Goal: Information Seeking & Learning: Check status

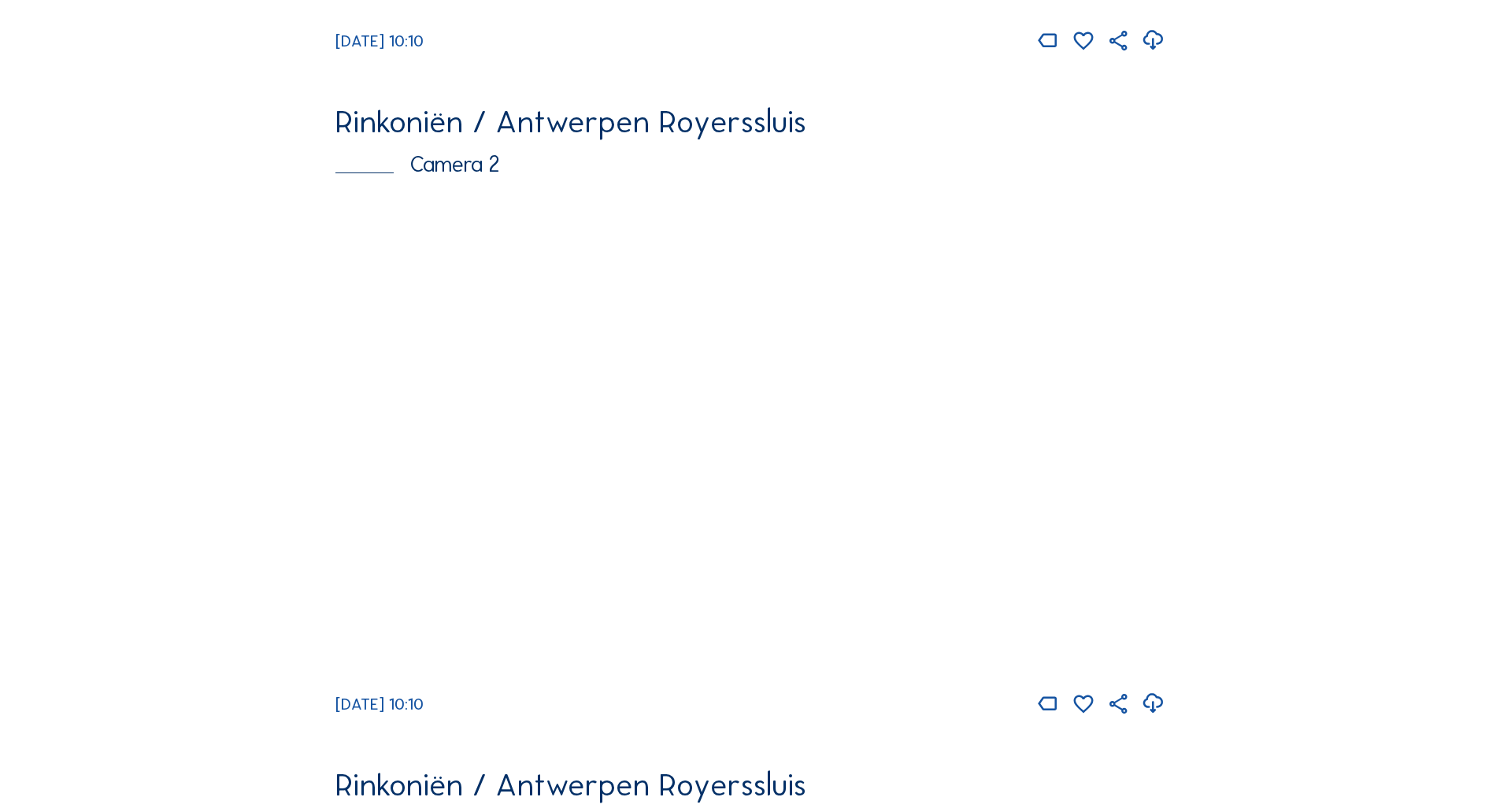
scroll to position [709, 0]
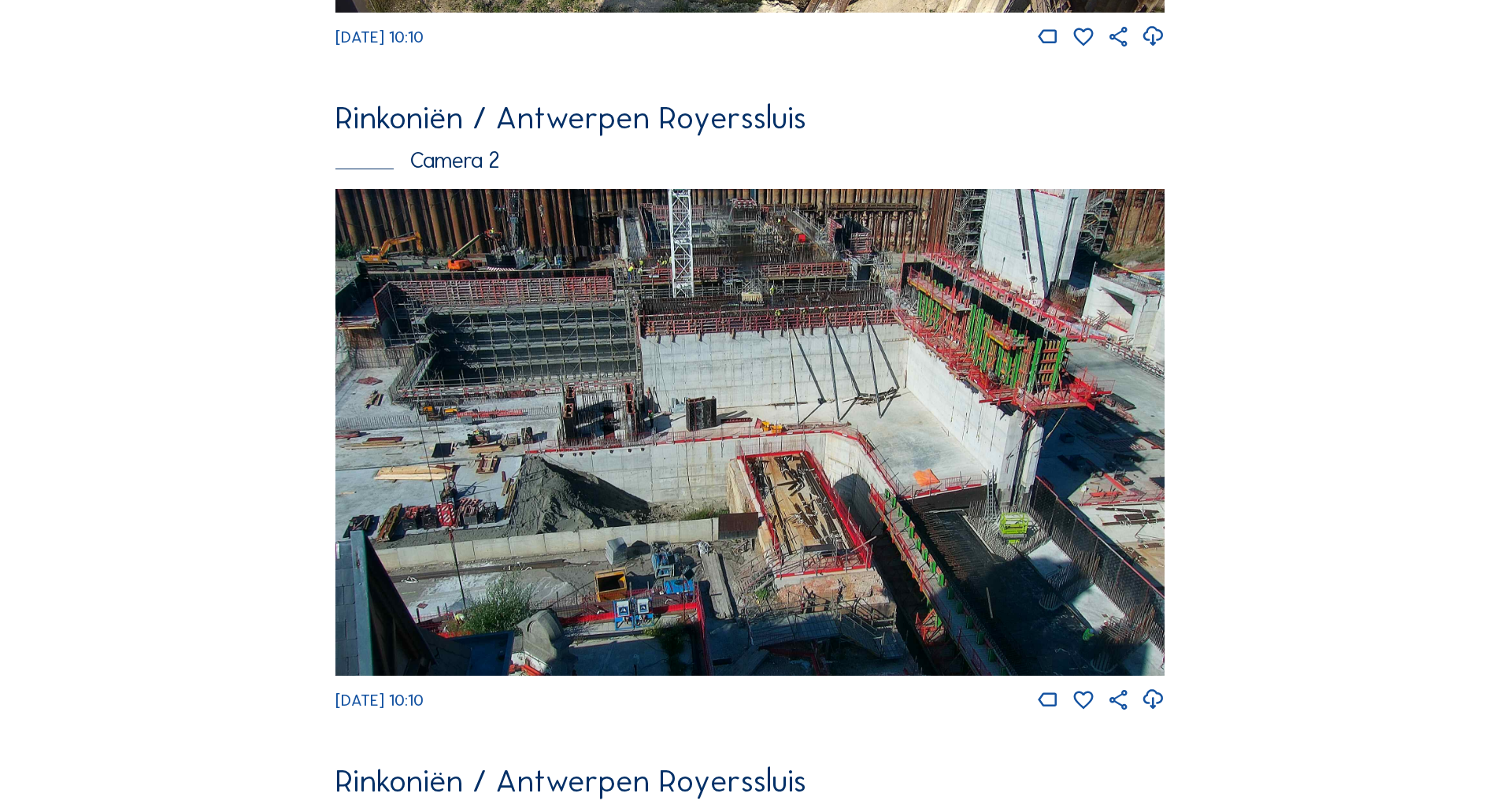
click at [676, 396] on img at bounding box center [750, 433] width 830 height 487
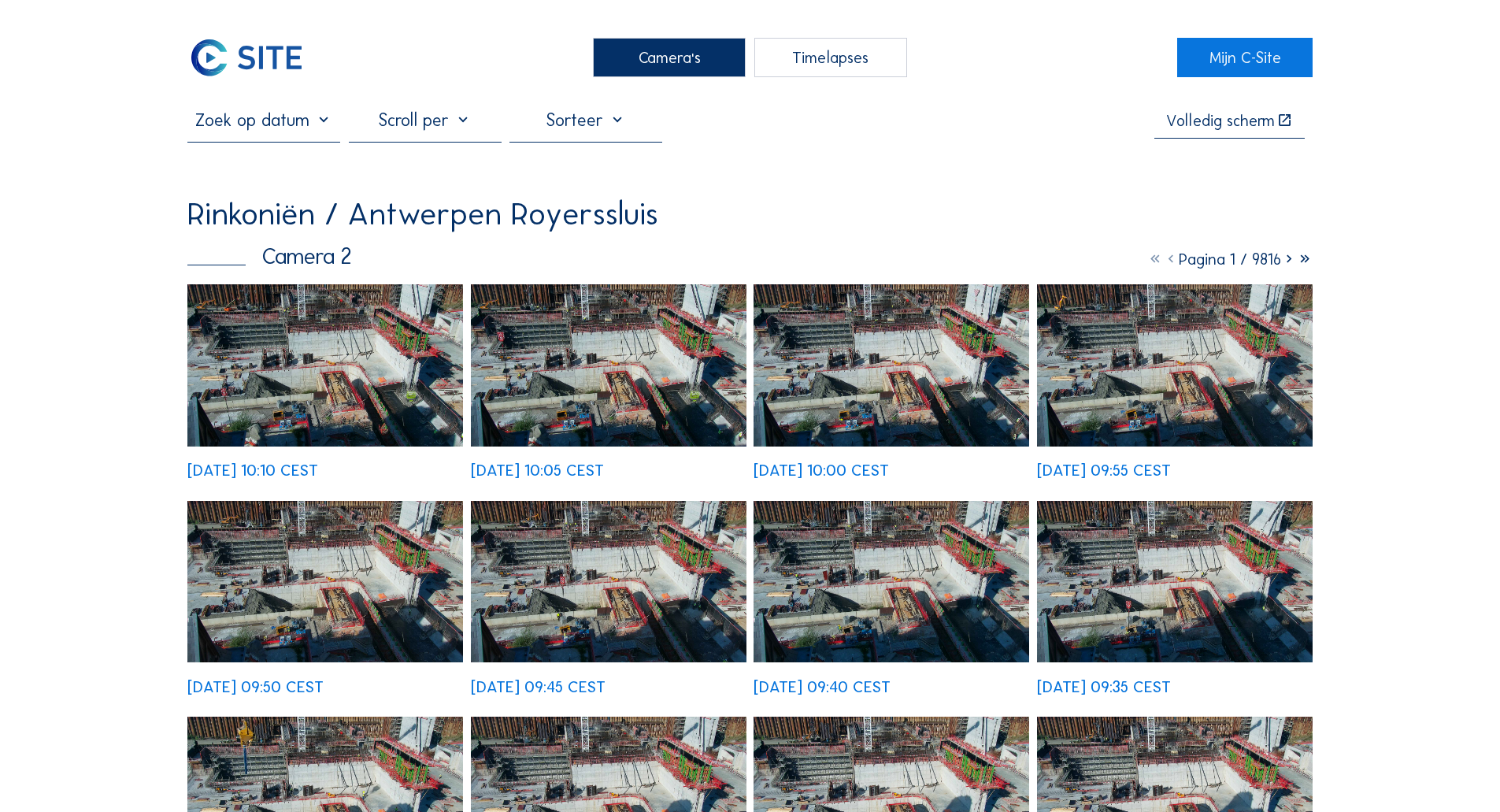
click at [391, 331] on img at bounding box center [325, 364] width 276 height 161
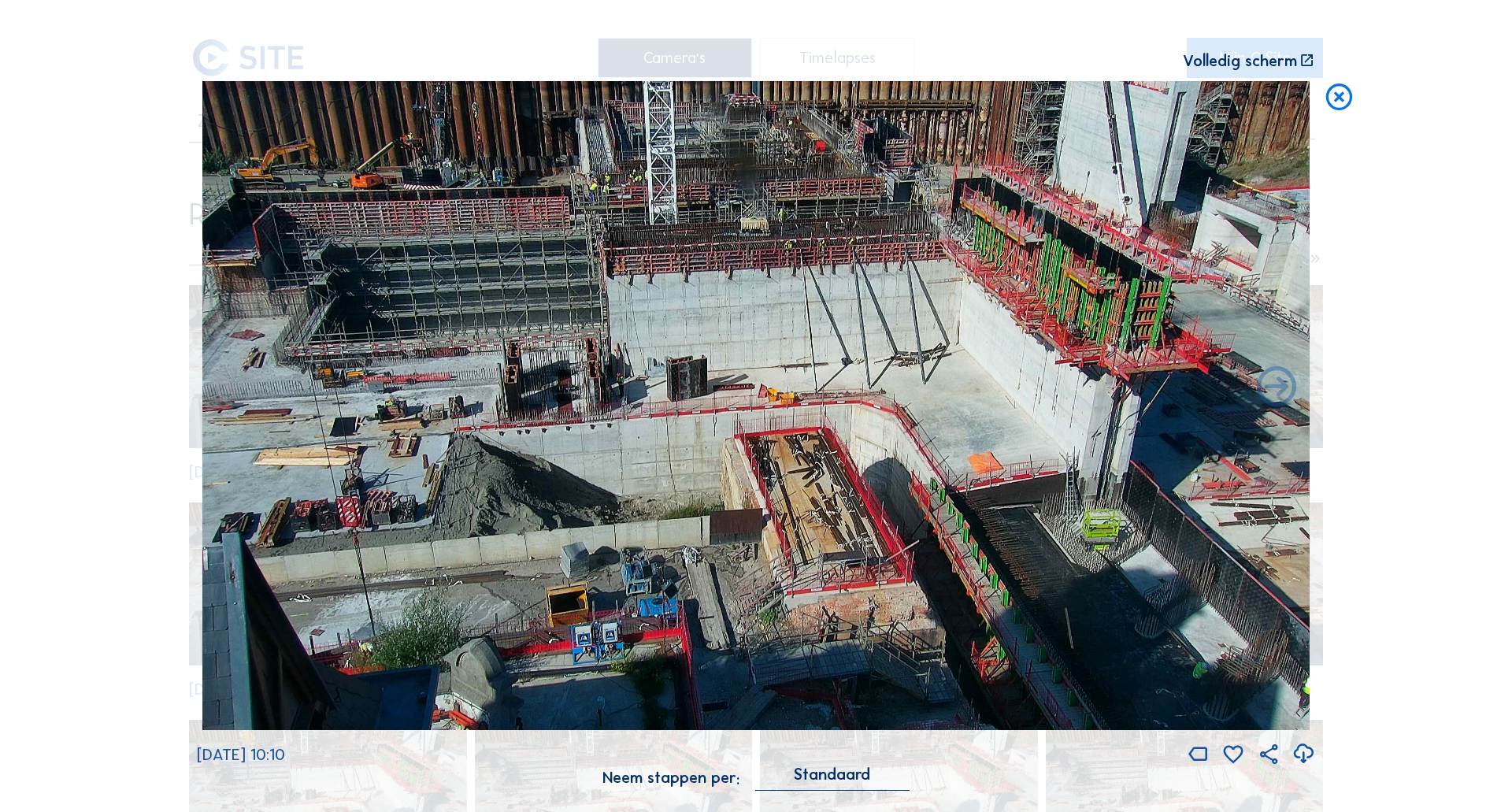
drag, startPoint x: 75, startPoint y: 265, endPoint x: 103, endPoint y: 251, distance: 31.3
click at [81, 263] on div "Scroll om door de tijd te reizen | Druk op de 'Alt'-knop + scroll om te Zoomen …" at bounding box center [756, 406] width 1512 height 812
click at [1331, 88] on icon at bounding box center [1339, 98] width 32 height 33
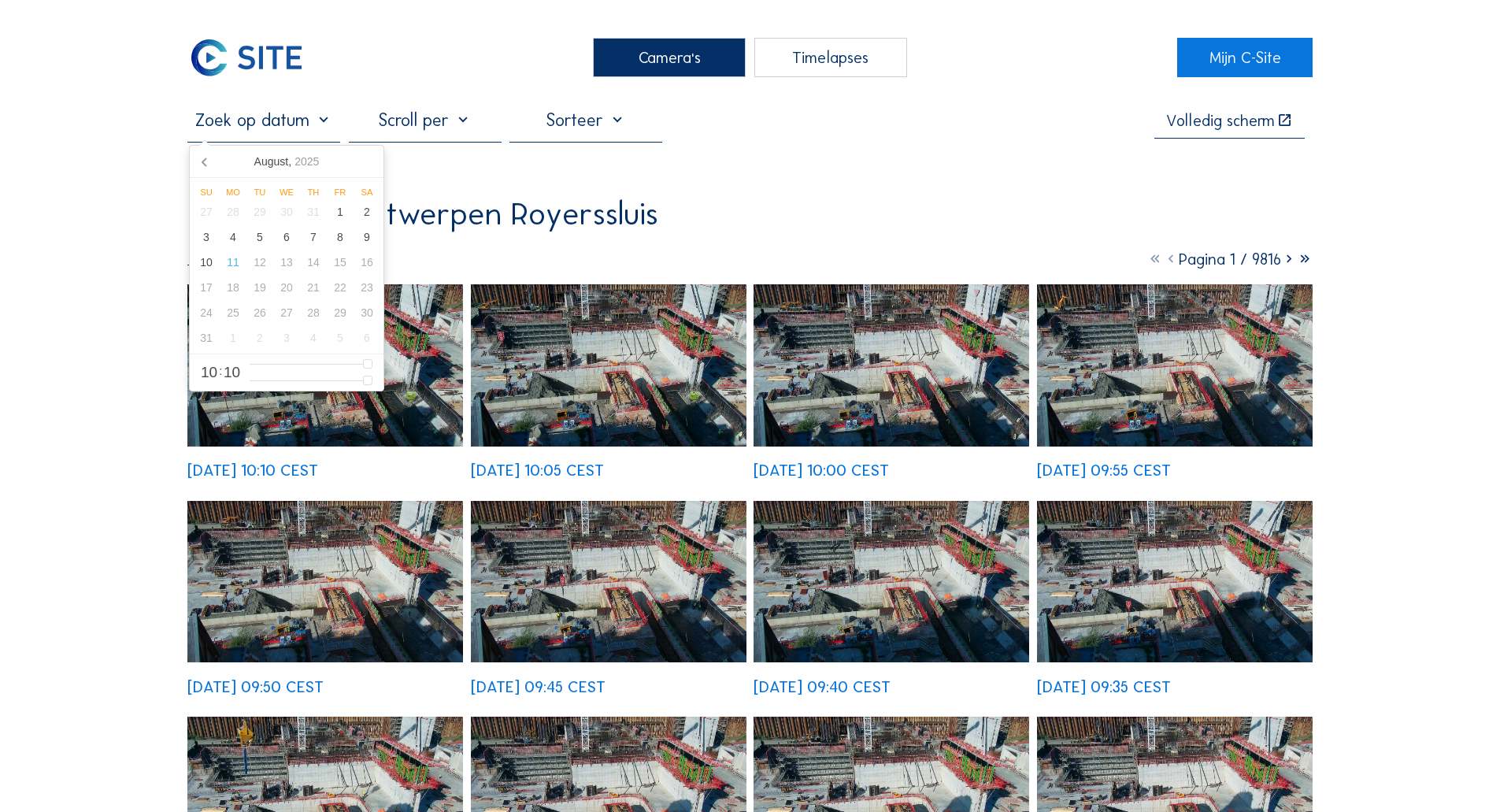
click at [274, 119] on input "text" at bounding box center [264, 120] width 153 height 21
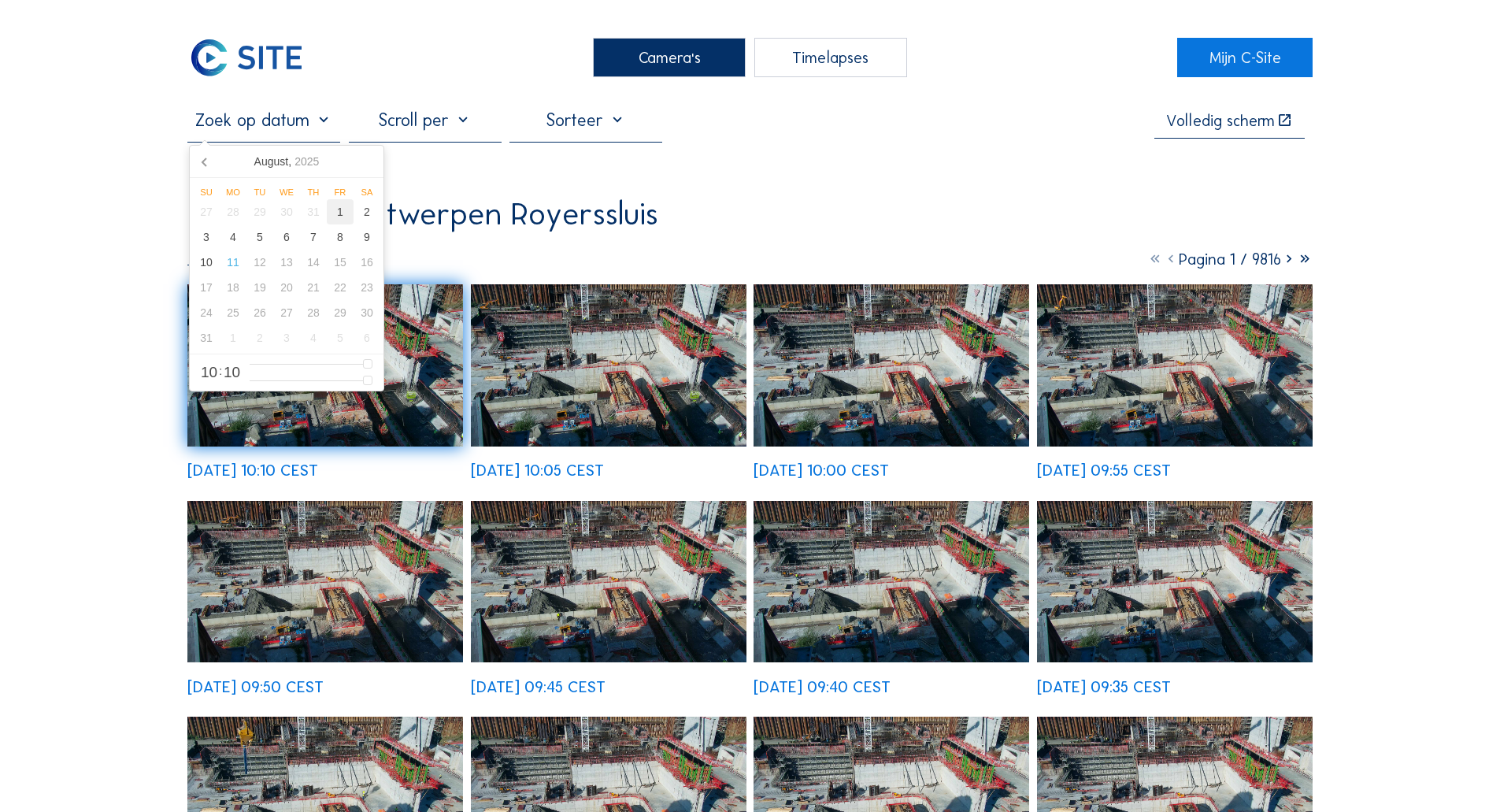
click at [344, 220] on div "1" at bounding box center [340, 212] width 27 height 25
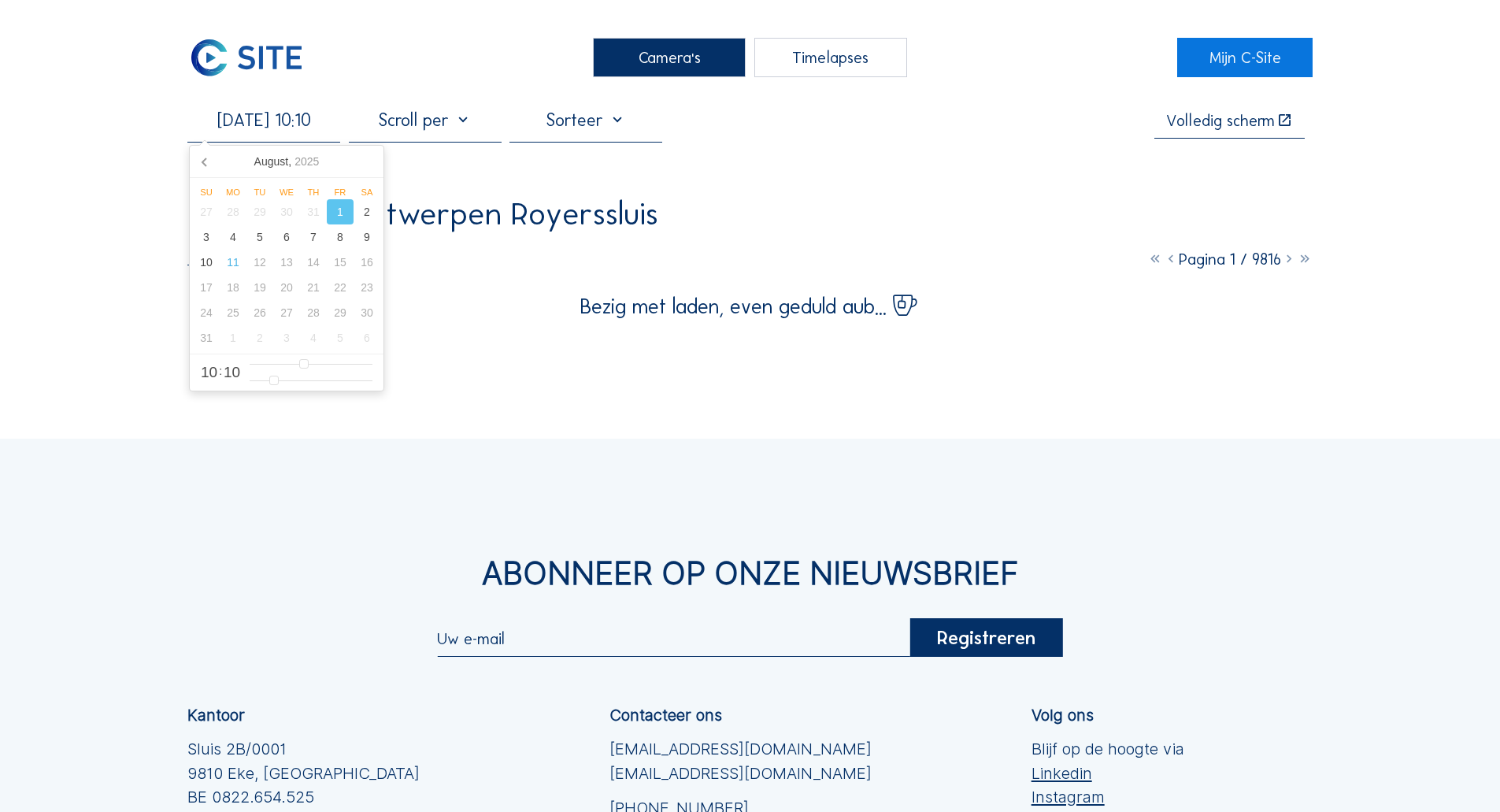
click at [18, 471] on div "Abonneer op onze nieuwsbrief Registreren Kantoor Sluis 2B/0001 [GEOGRAPHIC_DATA…" at bounding box center [750, 760] width 1500 height 643
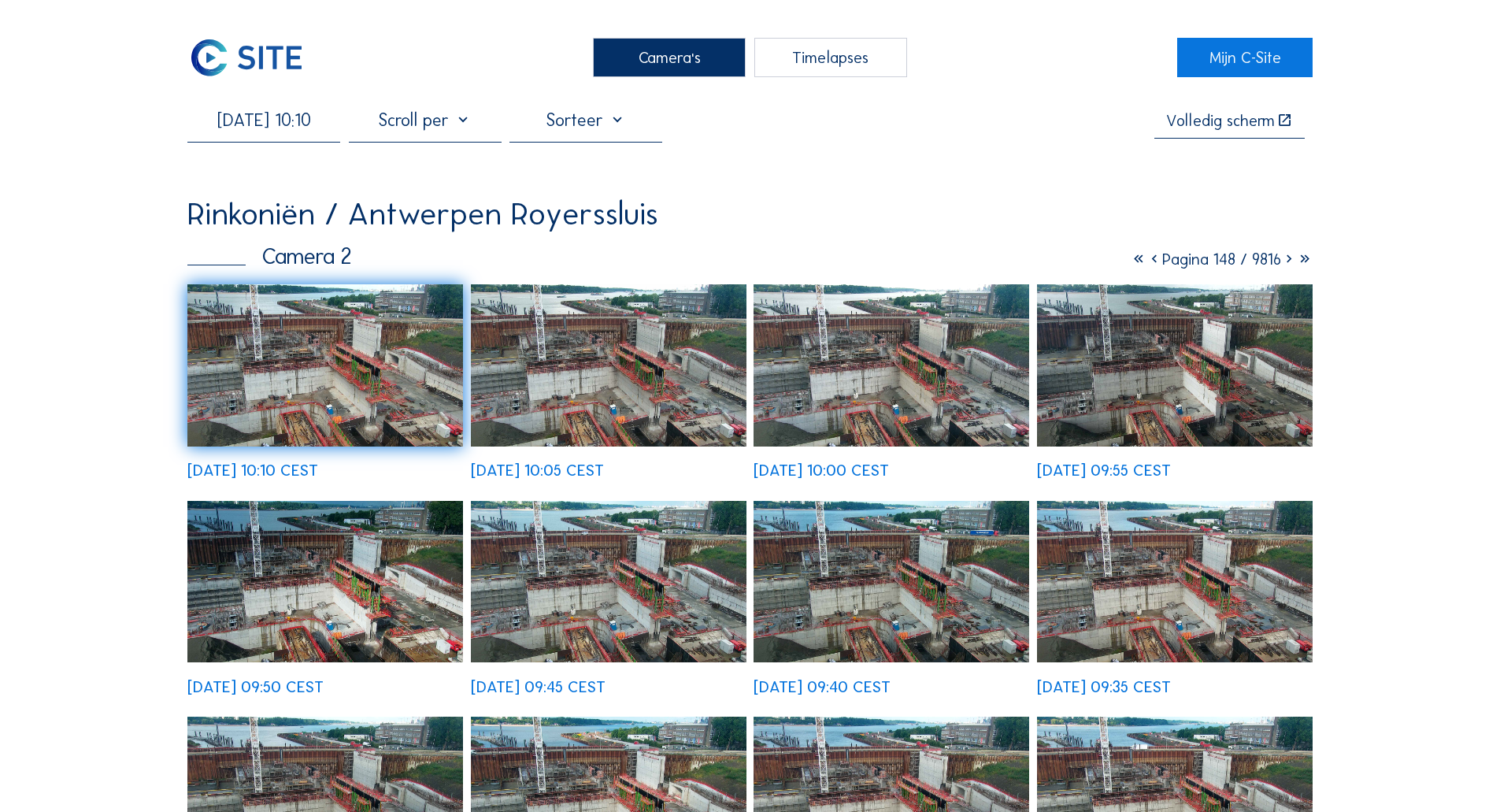
click at [380, 397] on img at bounding box center [325, 364] width 276 height 161
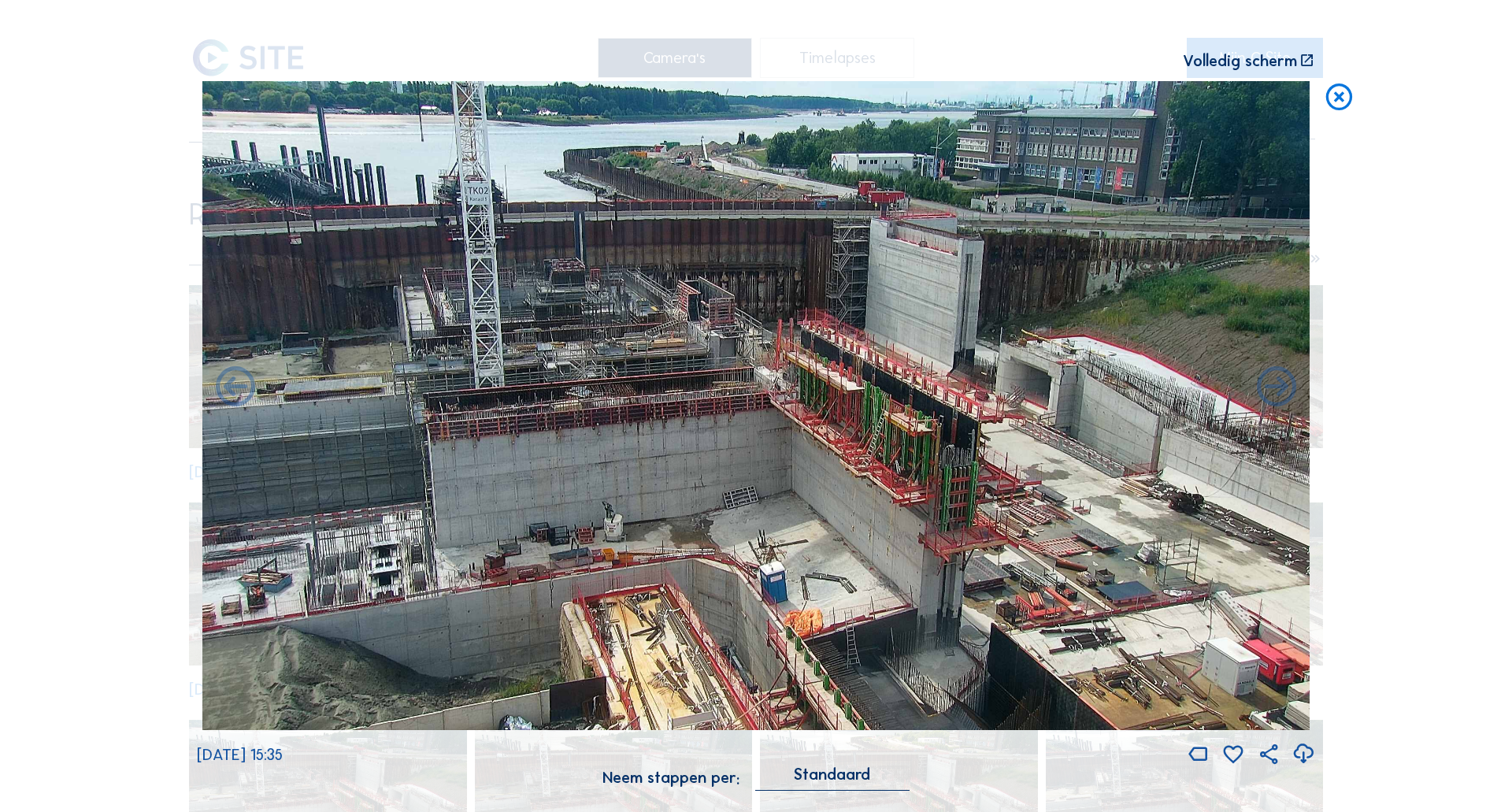
click at [832, 23] on div "Scroll om door de tijd te reizen | Druk op de 'Alt'-knop + scroll om te Zoomen …" at bounding box center [756, 403] width 1118 height 807
click at [1358, 103] on div "Scroll om door de tijd te reizen | Druk op de 'Alt'-knop + scroll om te Zoomen …" at bounding box center [756, 406] width 1512 height 812
click at [1333, 115] on icon at bounding box center [1339, 98] width 32 height 33
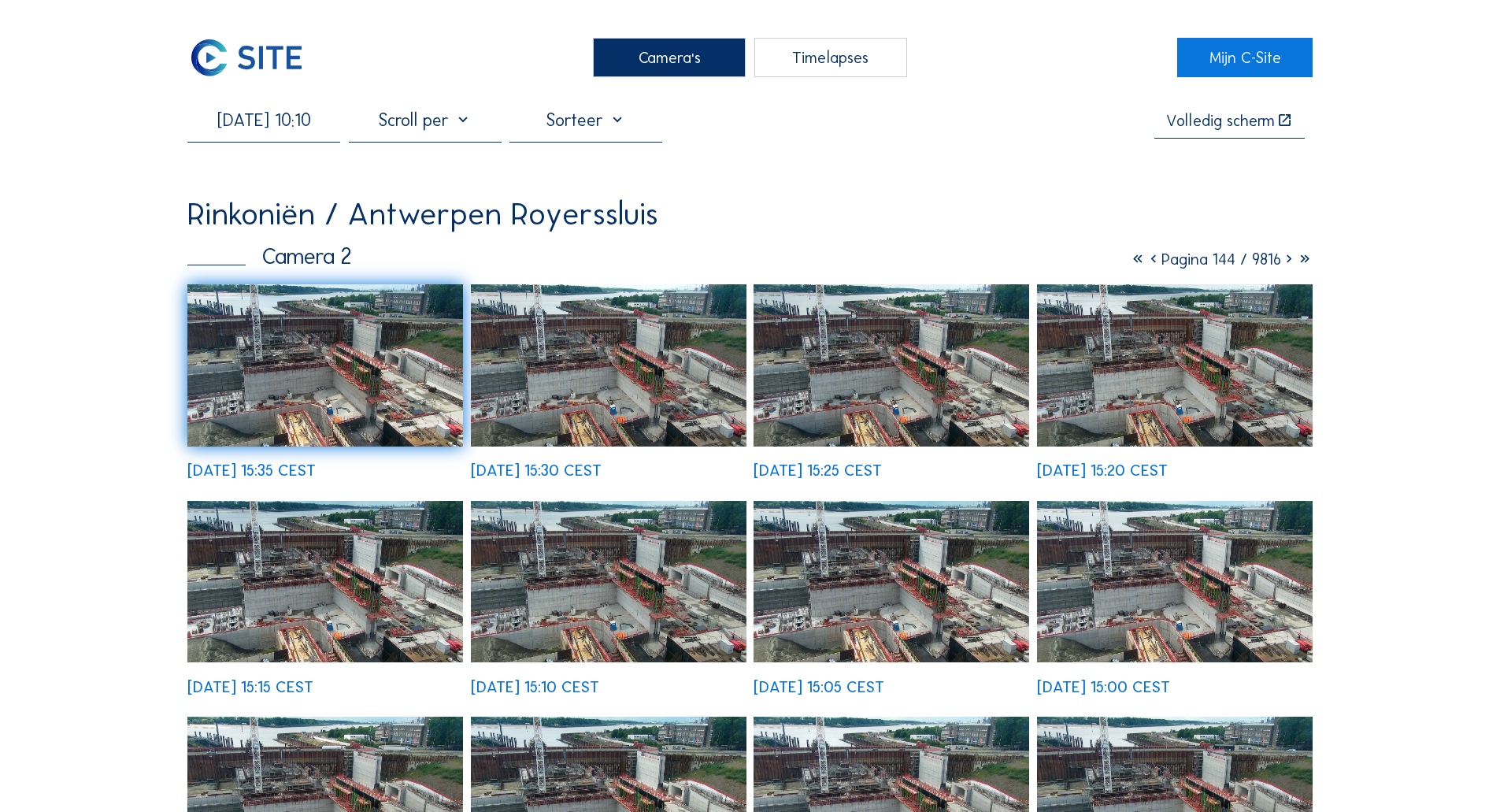
click at [284, 135] on div "[DATE] 10:10" at bounding box center [264, 126] width 153 height 32
click at [349, 128] on div "[DATE] 10:10" at bounding box center [425, 126] width 475 height 32
click at [305, 122] on input "[DATE] 10:10" at bounding box center [264, 120] width 153 height 21
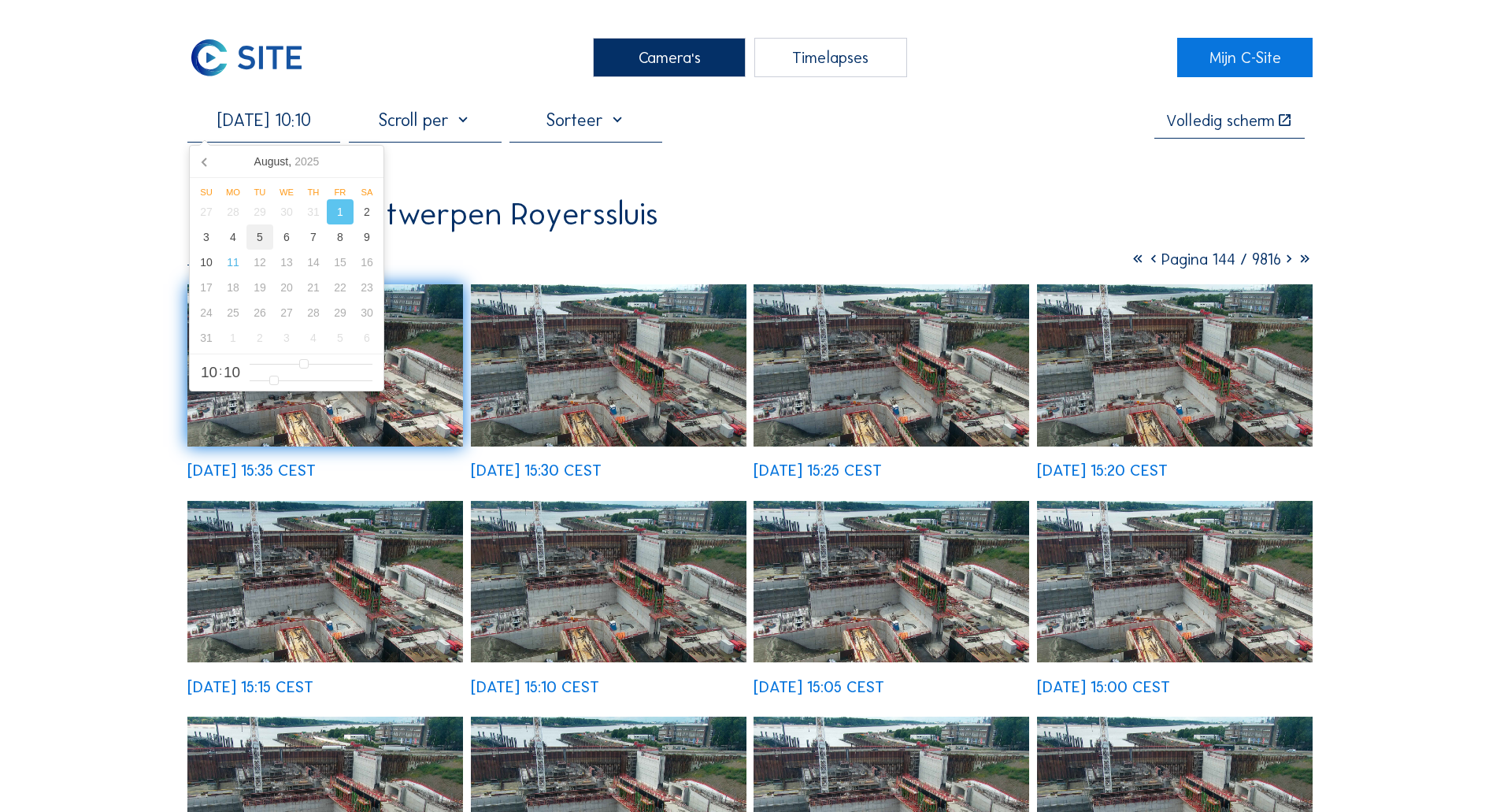
click at [257, 239] on div "5" at bounding box center [260, 237] width 27 height 25
type input "[DATE] 10:10"
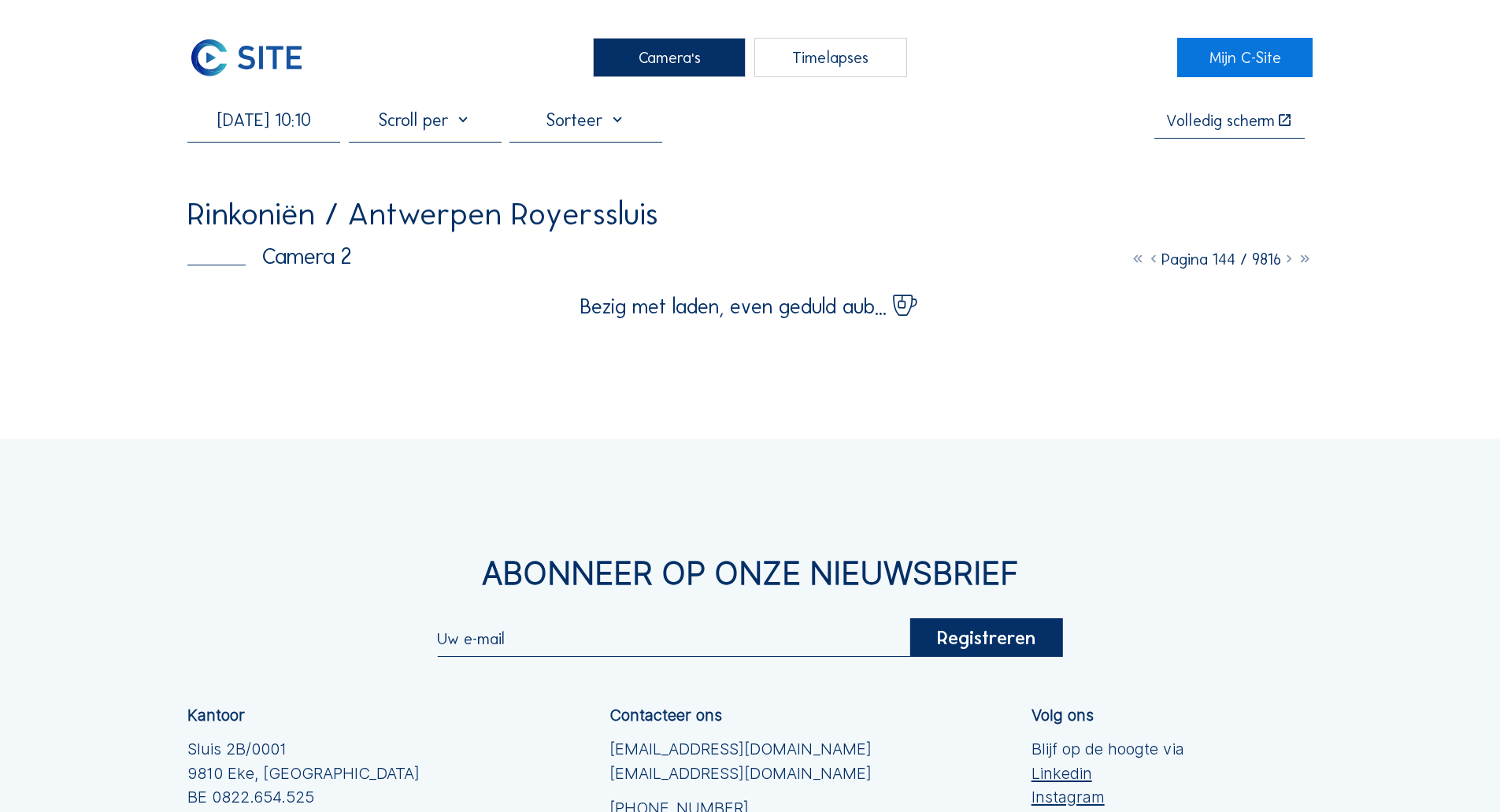
click at [429, 242] on div "Rinkoniën / Antwerpen Royerssluis Camera 2 Pagina 144 / 9816" at bounding box center [750, 233] width 1125 height 68
